Goal: Navigation & Orientation: Understand site structure

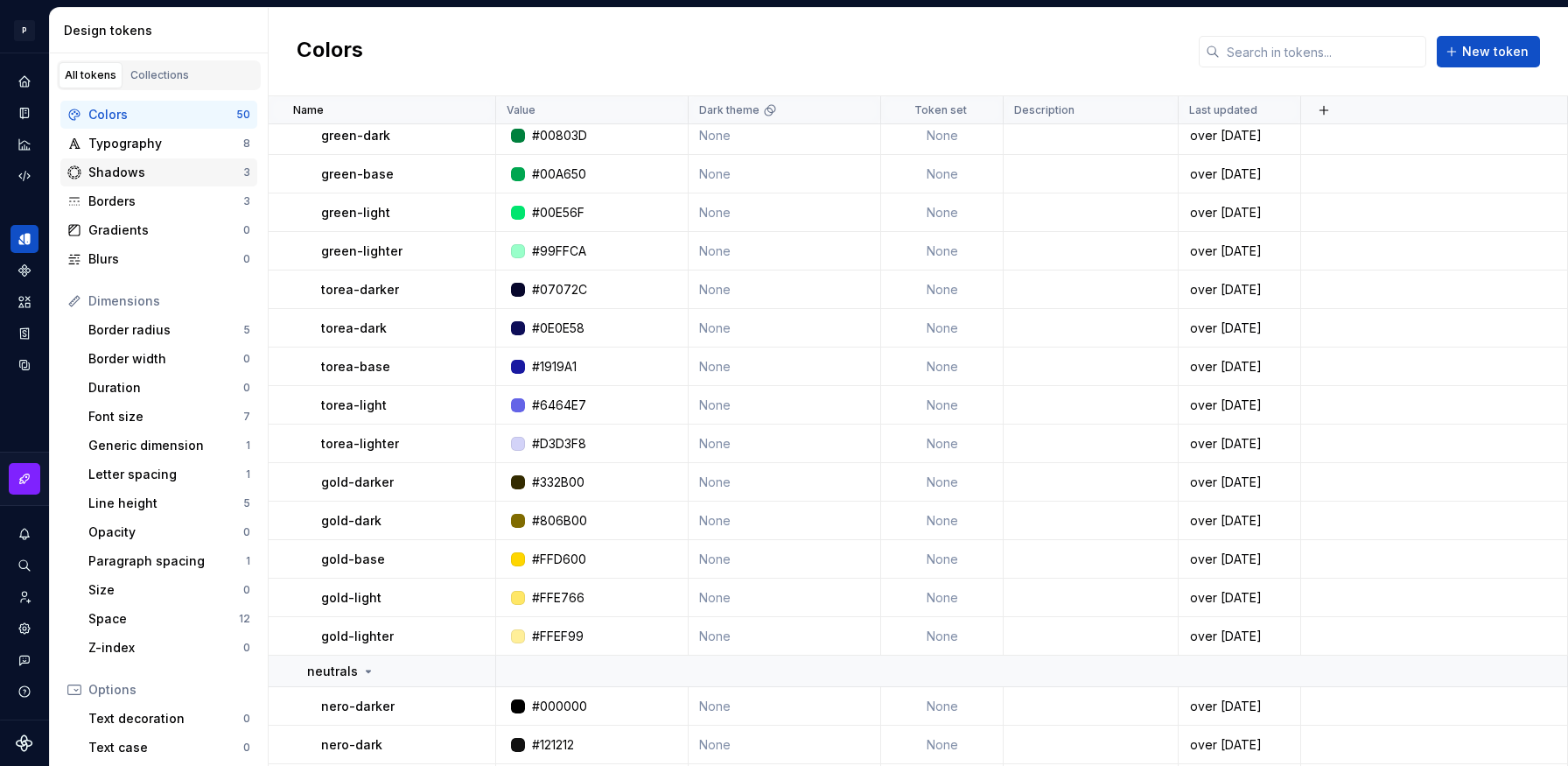
scroll to position [597, 0]
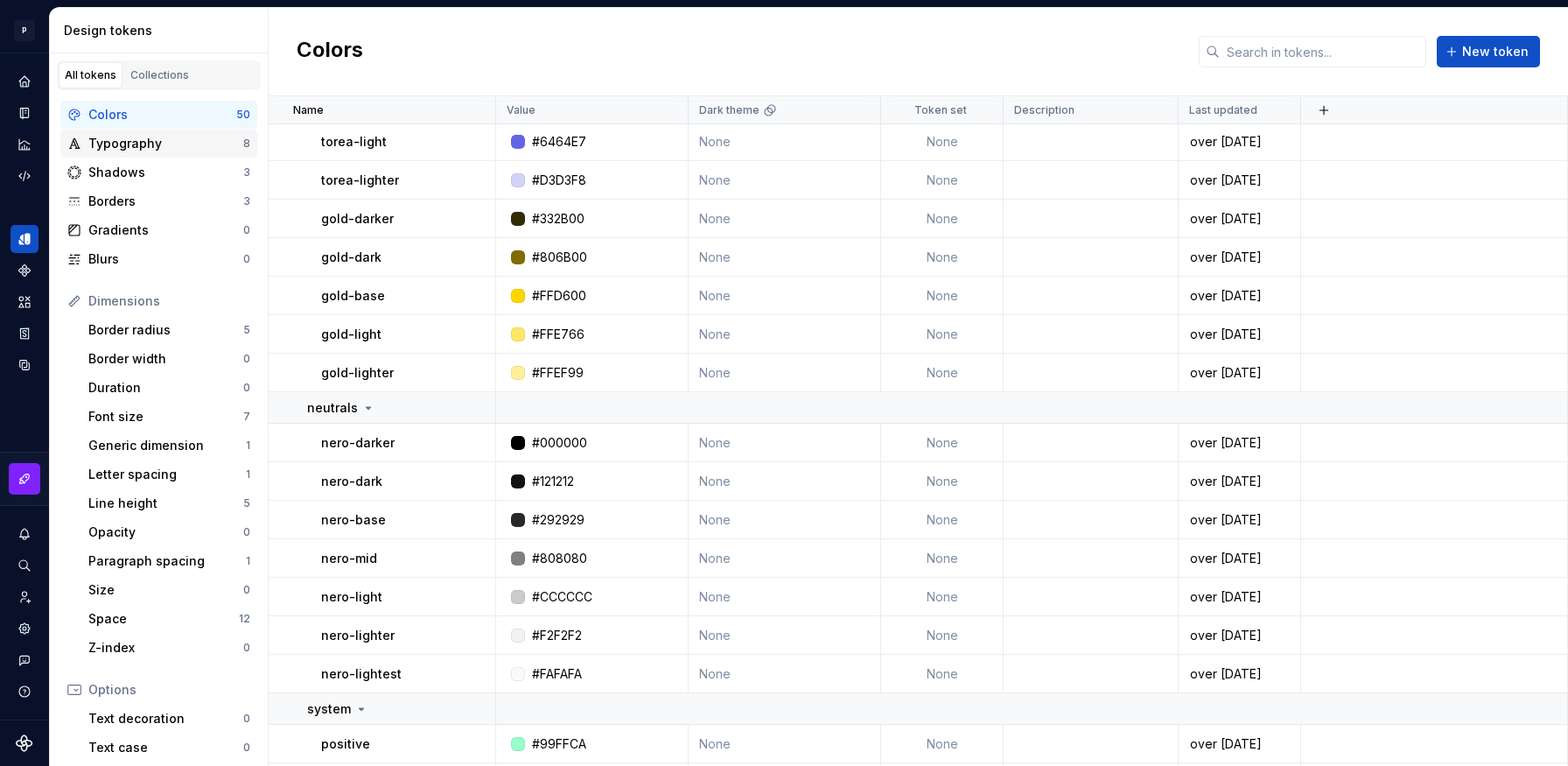
click at [177, 141] on div "Typography" at bounding box center [166, 144] width 155 height 18
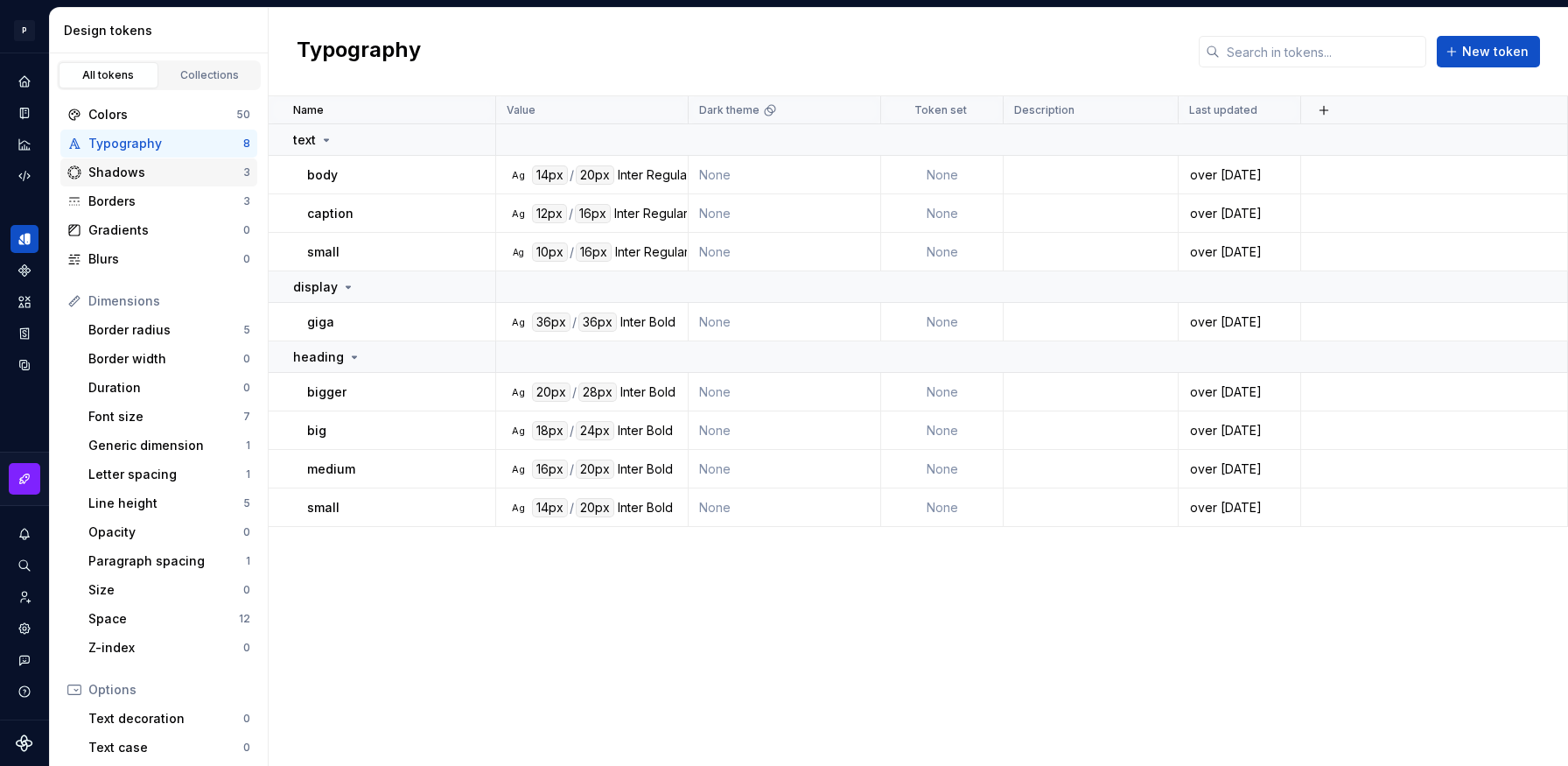
click at [177, 174] on div "Shadows" at bounding box center [166, 172] width 155 height 18
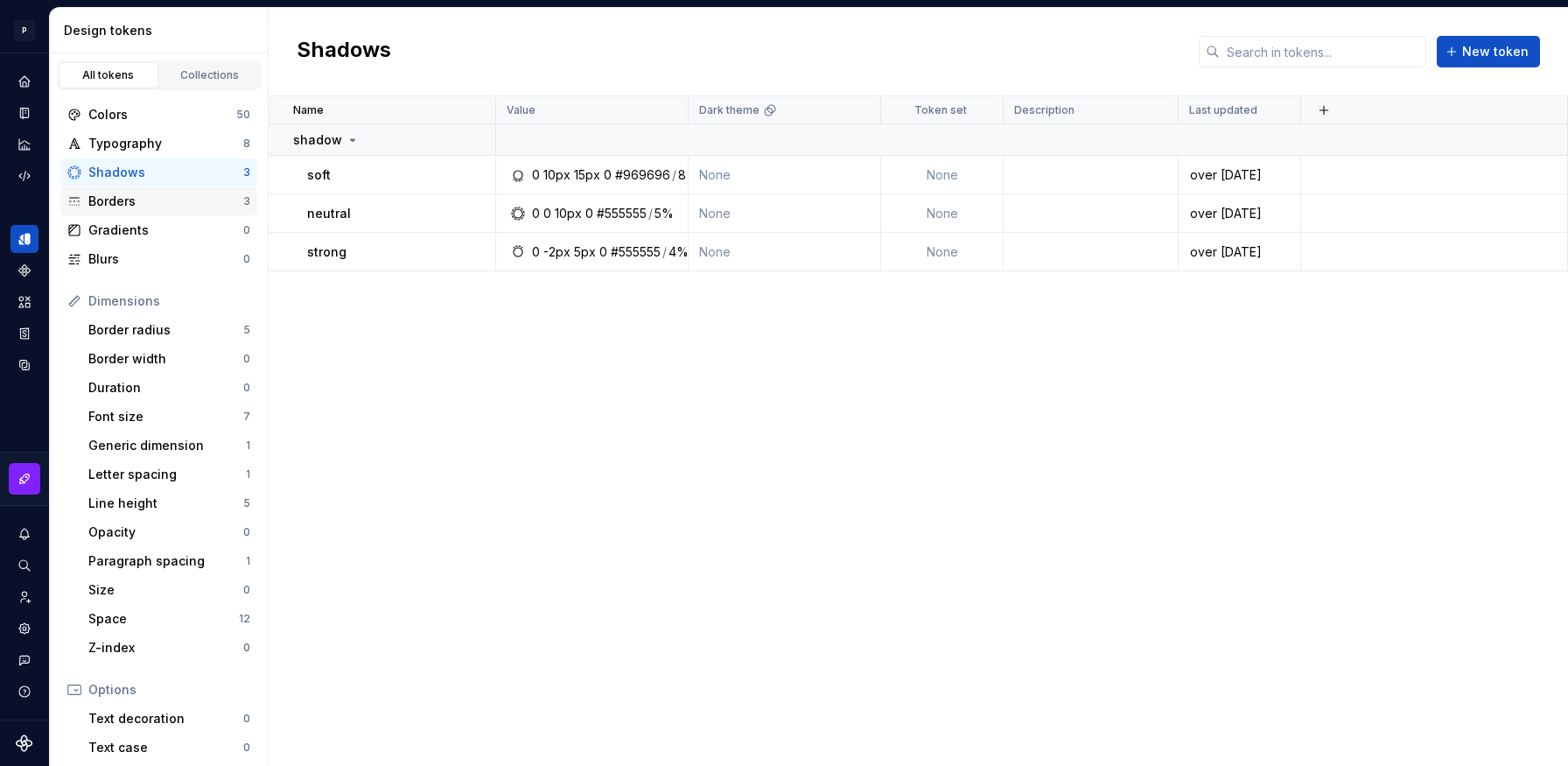
click at [180, 210] on div "Borders 3" at bounding box center [158, 201] width 197 height 28
click at [143, 108] on div "Colors" at bounding box center [162, 115] width 147 height 18
